Goal: Information Seeking & Learning: Understand process/instructions

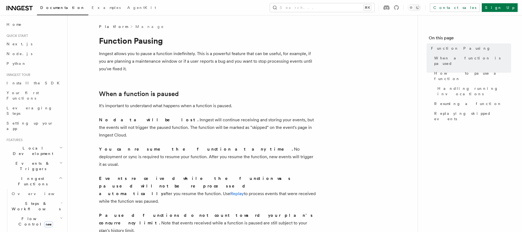
click at [220, 71] on p "Inngest allows you to pause a function indefinitely. This is a powerful feature…" at bounding box center [207, 61] width 217 height 23
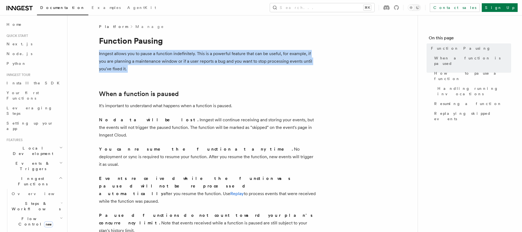
drag, startPoint x: 220, startPoint y: 71, endPoint x: 220, endPoint y: 54, distance: 17.1
click at [220, 54] on p "Inngest allows you to pause a function indefinitely. This is a powerful feature…" at bounding box center [207, 61] width 217 height 23
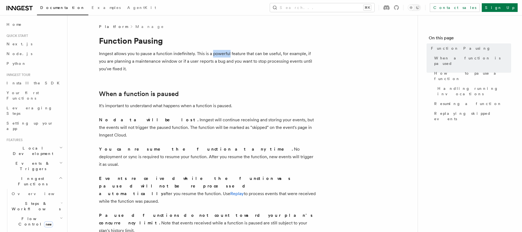
click at [220, 54] on p "Inngest allows you to pause a function indefinitely. This is a powerful feature…" at bounding box center [207, 61] width 217 height 23
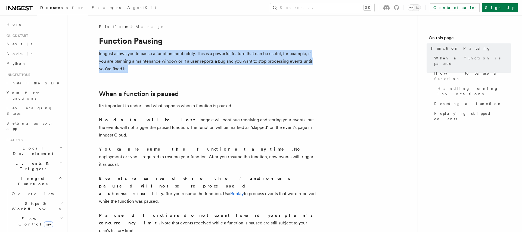
drag, startPoint x: 220, startPoint y: 54, endPoint x: 220, endPoint y: 63, distance: 8.7
click at [220, 62] on p "Inngest allows you to pause a function indefinitely. This is a powerful feature…" at bounding box center [207, 61] width 217 height 23
click at [220, 63] on p "Inngest allows you to pause a function indefinitely. This is a powerful feature…" at bounding box center [207, 61] width 217 height 23
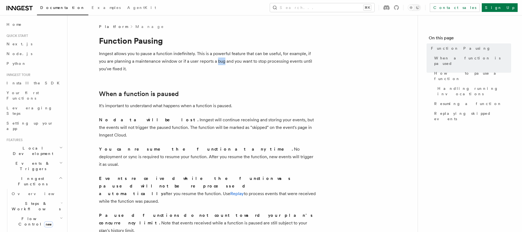
click at [220, 63] on p "Inngest allows you to pause a function indefinitely. This is a powerful feature…" at bounding box center [207, 61] width 217 height 23
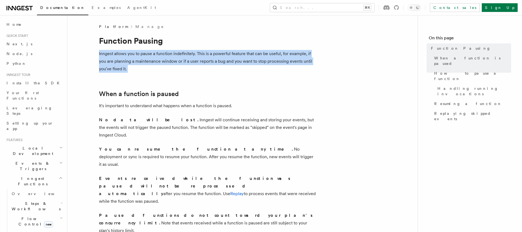
drag, startPoint x: 220, startPoint y: 63, endPoint x: 220, endPoint y: 56, distance: 6.5
click at [220, 56] on p "Inngest allows you to pause a function indefinitely. This is a powerful feature…" at bounding box center [207, 61] width 217 height 23
click at [219, 57] on p "Inngest allows you to pause a function indefinitely. This is a powerful feature…" at bounding box center [207, 61] width 217 height 23
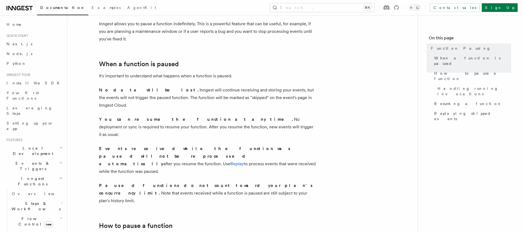
scroll to position [30, 0]
click at [193, 87] on p "No data will be lost. Inngest will continue receiving and storing your events, …" at bounding box center [207, 97] width 217 height 23
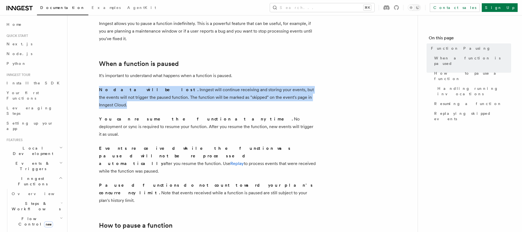
click at [193, 87] on p "No data will be lost. Inngest will continue receiving and storing your events, …" at bounding box center [207, 97] width 217 height 23
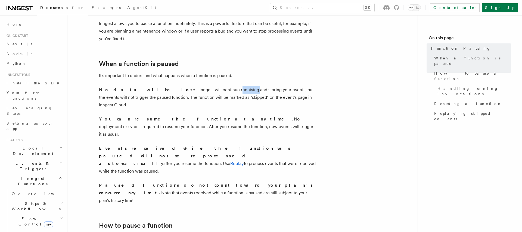
click at [193, 87] on p "No data will be lost. Inngest will continue receiving and storing your events, …" at bounding box center [207, 97] width 217 height 23
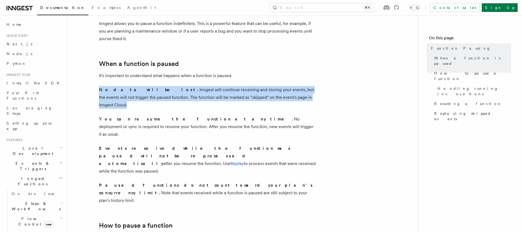
click at [193, 87] on p "No data will be lost. Inngest will continue receiving and storing your events, …" at bounding box center [207, 97] width 217 height 23
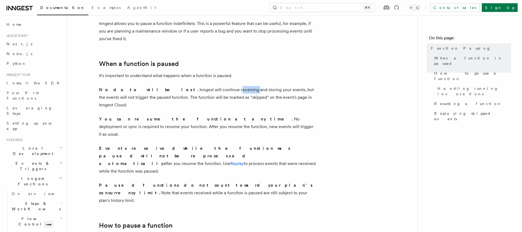
click at [193, 87] on p "No data will be lost. Inngest will continue receiving and storing your events, …" at bounding box center [207, 97] width 217 height 23
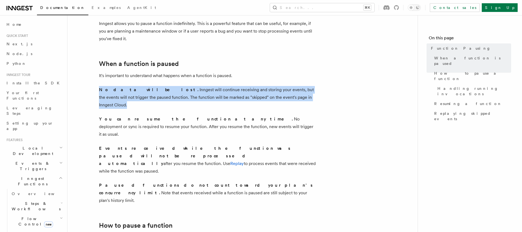
click at [193, 87] on p "No data will be lost. Inngest will continue receiving and storing your events, …" at bounding box center [207, 97] width 217 height 23
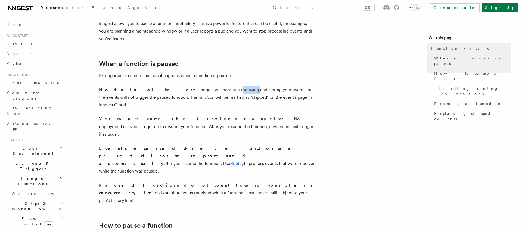
click at [193, 87] on p "No data will be lost. Inngest will continue receiving and storing your events, …" at bounding box center [207, 97] width 217 height 23
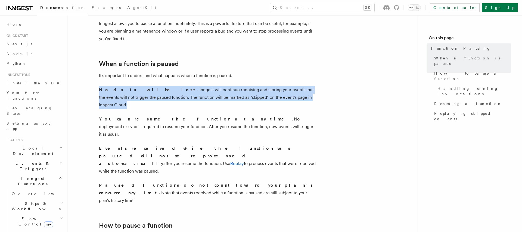
click at [193, 87] on p "No data will be lost. Inngest will continue receiving and storing your events, …" at bounding box center [207, 97] width 217 height 23
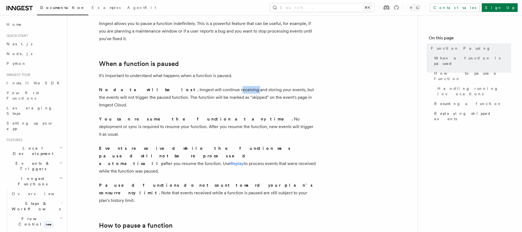
click at [193, 87] on p "No data will be lost. Inngest will continue receiving and storing your events, …" at bounding box center [207, 97] width 217 height 23
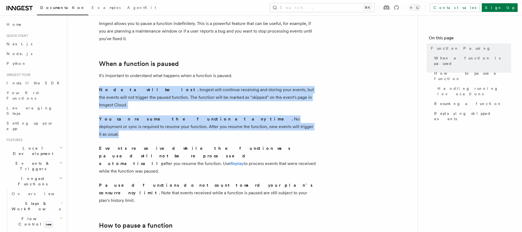
drag, startPoint x: 193, startPoint y: 87, endPoint x: 225, endPoint y: 121, distance: 47.1
click at [225, 121] on p "You can resume the function at any time. No deployment or sync is required to r…" at bounding box center [207, 127] width 217 height 23
drag, startPoint x: 225, startPoint y: 121, endPoint x: 210, endPoint y: 83, distance: 41.1
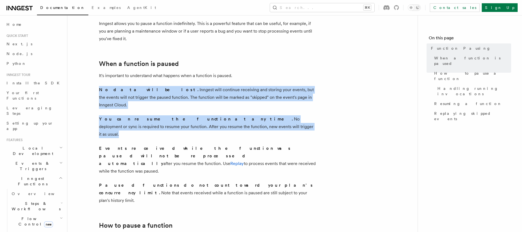
drag, startPoint x: 210, startPoint y: 83, endPoint x: 242, endPoint y: 125, distance: 52.9
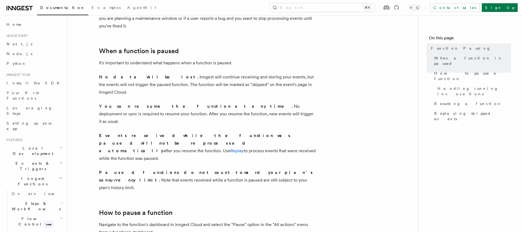
scroll to position [44, 0]
click at [242, 131] on p "Events received while the function was paused will not be reprocessed automatic…" at bounding box center [207, 146] width 217 height 30
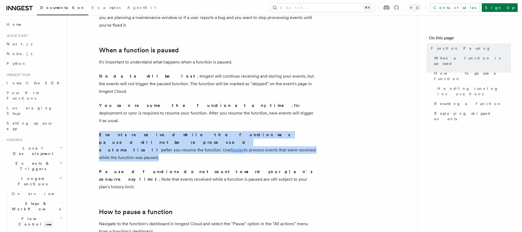
click at [242, 131] on p "Events received while the function was paused will not be reprocessed automatic…" at bounding box center [207, 146] width 217 height 30
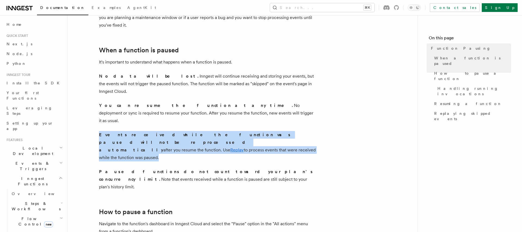
click at [242, 131] on p "Events received while the function was paused will not be reprocessed automatic…" at bounding box center [207, 146] width 217 height 30
drag, startPoint x: 242, startPoint y: 125, endPoint x: 239, endPoint y: 120, distance: 5.7
click at [239, 131] on p "Events received while the function was paused will not be reprocessed automatic…" at bounding box center [207, 146] width 217 height 30
click at [239, 132] on strong "Events received while the function was paused will not be reprocessed automatic…" at bounding box center [195, 142] width 192 height 20
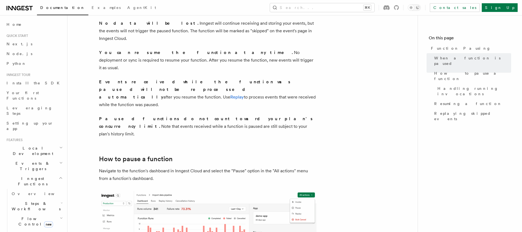
scroll to position [109, 0]
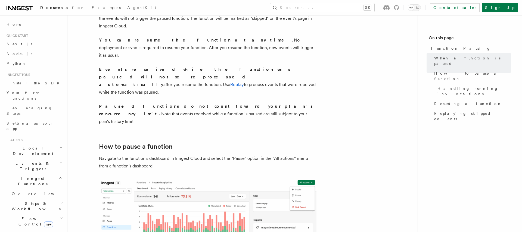
drag, startPoint x: 237, startPoint y: 94, endPoint x: 237, endPoint y: 83, distance: 10.9
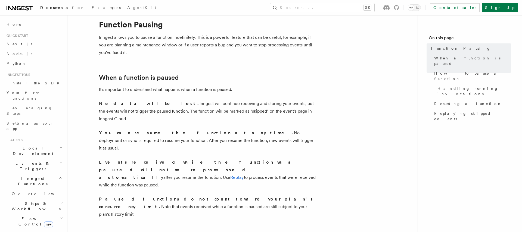
scroll to position [17, 0]
click at [244, 86] on p "It's important to understand what happens when a function is paused." at bounding box center [207, 89] width 217 height 8
click at [226, 129] on p "You can resume the function at any time. No deployment or sync is required to r…" at bounding box center [207, 140] width 217 height 23
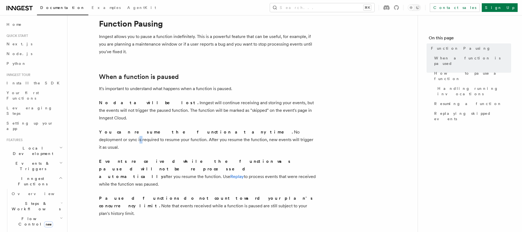
click at [226, 129] on p "You can resume the function at any time. No deployment or sync is required to r…" at bounding box center [207, 140] width 217 height 23
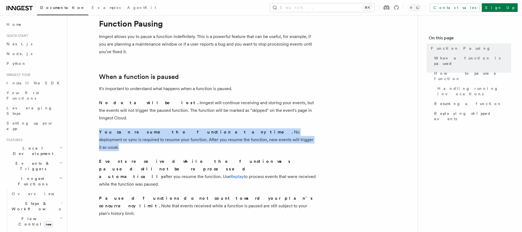
drag, startPoint x: 226, startPoint y: 127, endPoint x: 227, endPoint y: 138, distance: 10.6
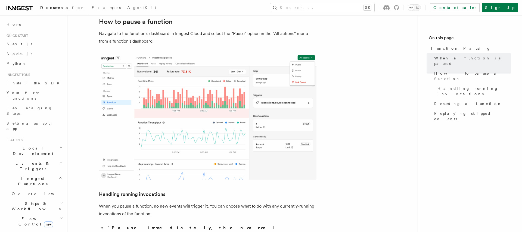
scroll to position [272, 0]
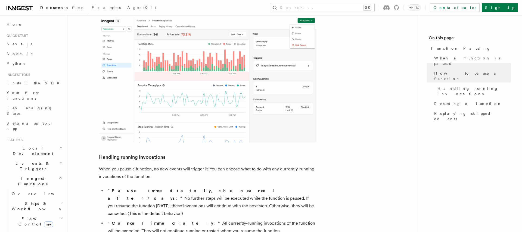
click at [227, 166] on p "When you pause a function, no new events will trigger it. You can choose what t…" at bounding box center [207, 173] width 217 height 15
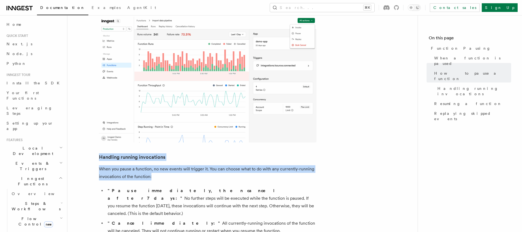
drag, startPoint x: 227, startPoint y: 138, endPoint x: 219, endPoint y: 121, distance: 19.1
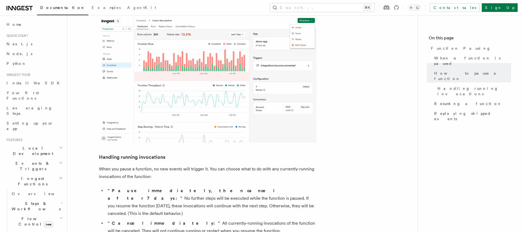
click at [219, 154] on h3 "Handling running invocations" at bounding box center [207, 158] width 217 height 8
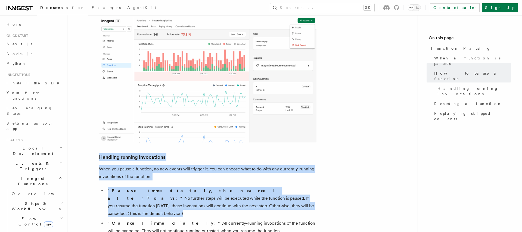
drag, startPoint x: 219, startPoint y: 122, endPoint x: 220, endPoint y: 158, distance: 37.0
click at [220, 187] on li ""Pause immediately, then cancel after 7 days:" No further steps will be execute…" at bounding box center [211, 202] width 210 height 30
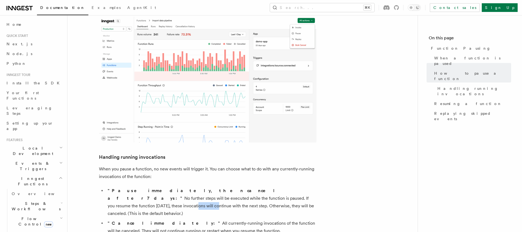
click at [220, 187] on li ""Pause immediately, then cancel after 7 days:" No further steps will be execute…" at bounding box center [211, 202] width 210 height 30
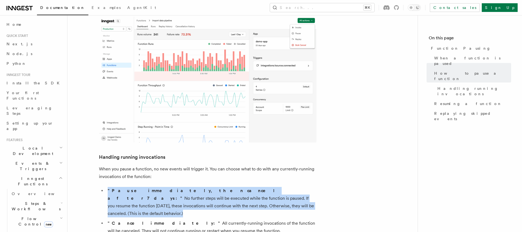
click at [220, 187] on li ""Pause immediately, then cancel after 7 days:" No further steps will be execute…" at bounding box center [211, 202] width 210 height 30
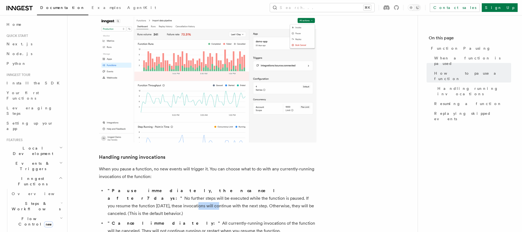
click at [220, 187] on li ""Pause immediately, then cancel after 7 days:" No further steps will be execute…" at bounding box center [211, 202] width 210 height 30
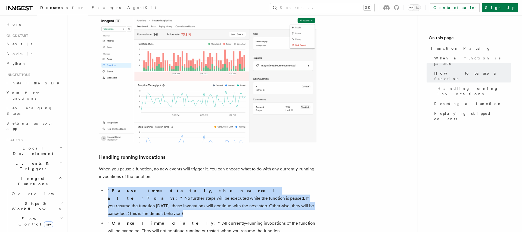
click at [220, 187] on li ""Pause immediately, then cancel after 7 days:" No further steps will be execute…" at bounding box center [211, 202] width 210 height 30
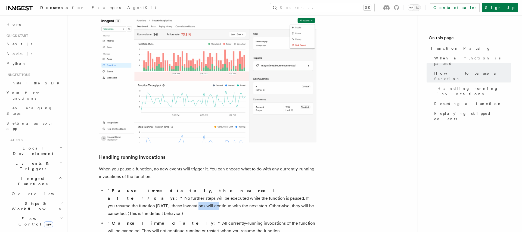
click at [220, 187] on li ""Pause immediately, then cancel after 7 days:" No further steps will be execute…" at bounding box center [211, 202] width 210 height 30
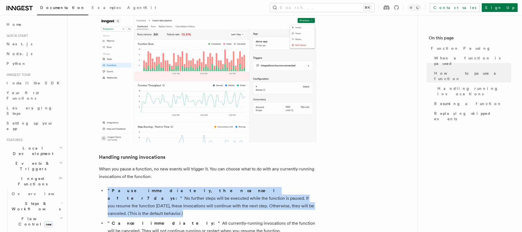
click at [220, 187] on li ""Pause immediately, then cancel after 7 days:" No further steps will be execute…" at bounding box center [211, 202] width 210 height 30
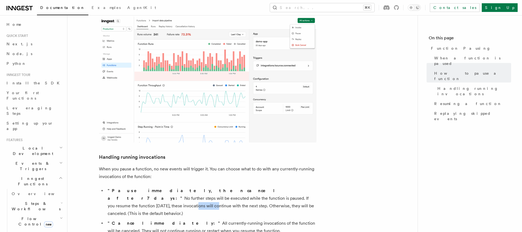
click at [220, 187] on li ""Pause immediately, then cancel after 7 days:" No further steps will be execute…" at bounding box center [211, 202] width 210 height 30
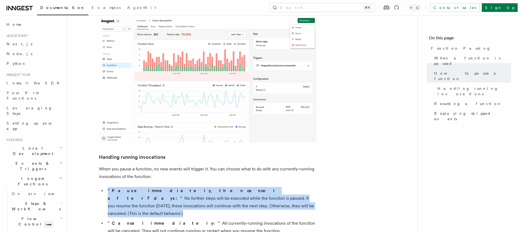
click at [220, 187] on li ""Pause immediately, then cancel after 7 days:" No further steps will be execute…" at bounding box center [211, 202] width 210 height 30
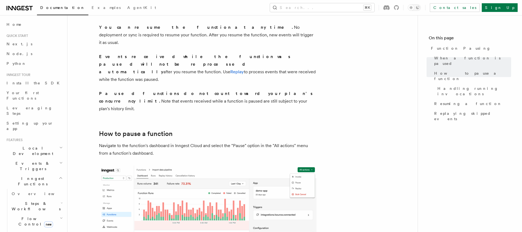
scroll to position [114, 0]
